Goal: Task Accomplishment & Management: Use online tool/utility

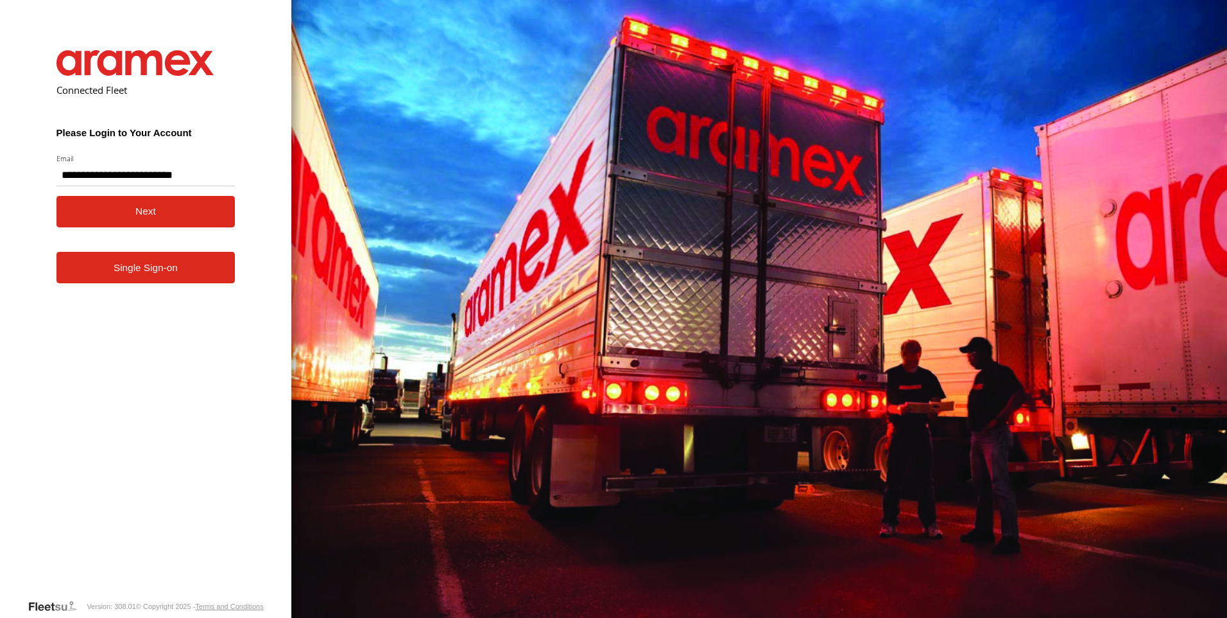
click at [146, 210] on button "Next" at bounding box center [145, 211] width 179 height 31
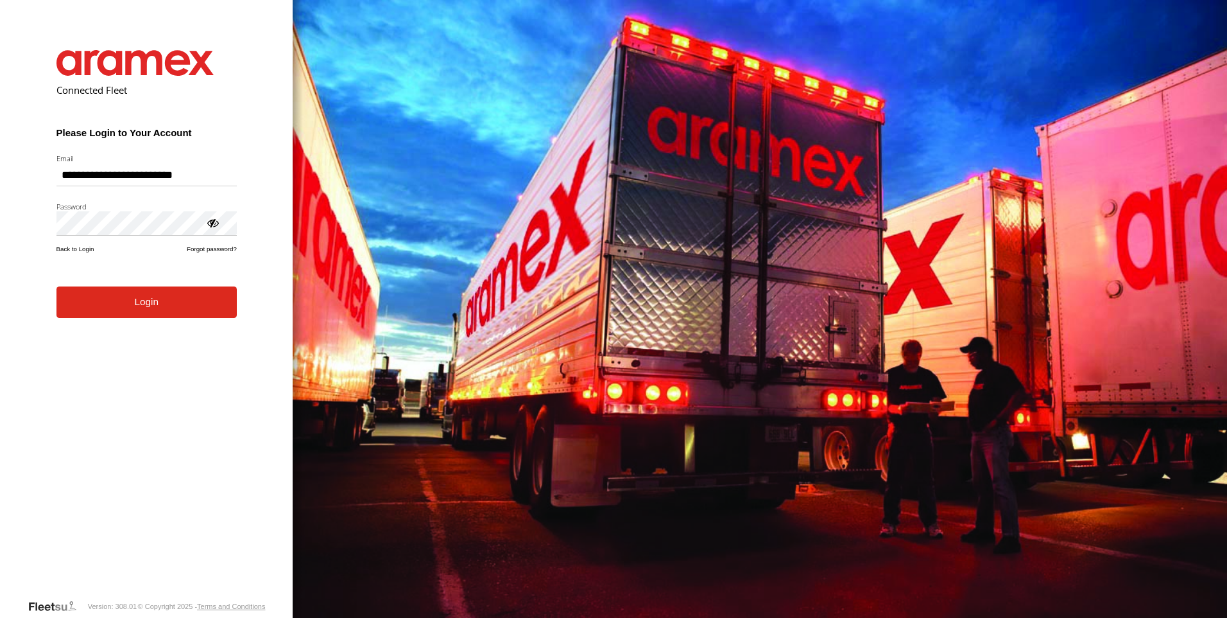
click at [56, 286] on button "Login" at bounding box center [146, 301] width 180 height 31
